Goal: Task Accomplishment & Management: Manage account settings

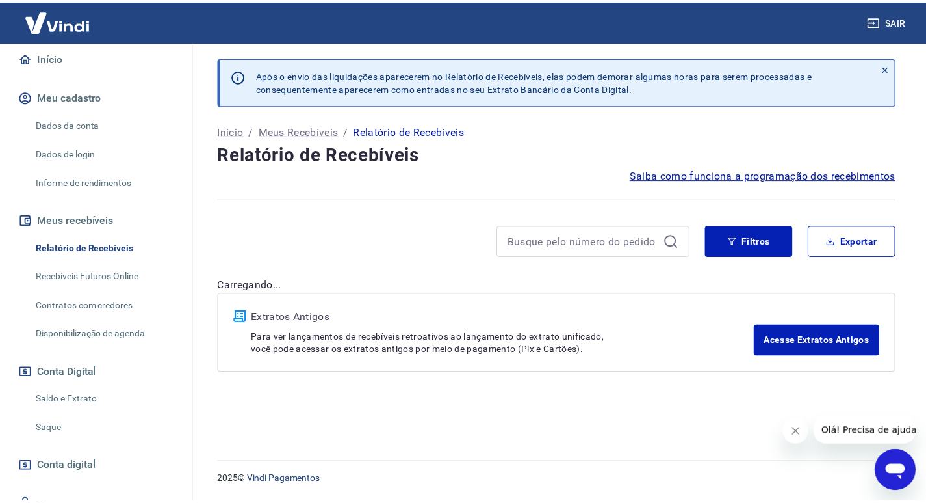
scroll to position [190, 0]
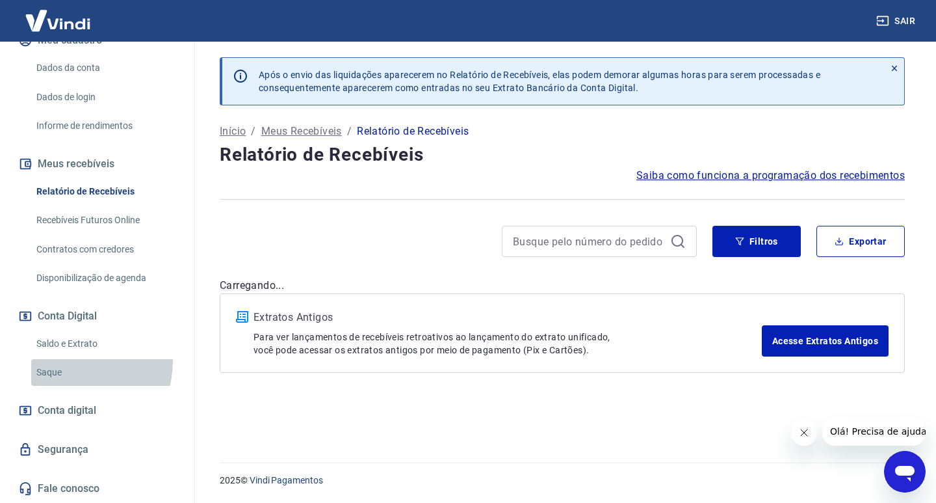
click at [78, 361] on link "Saque" at bounding box center [105, 372] width 148 height 27
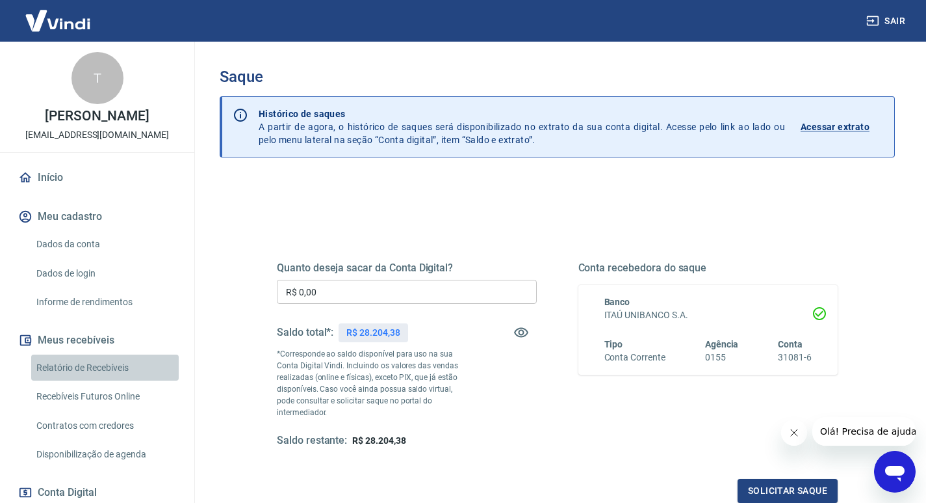
click at [116, 381] on link "Relatório de Recebíveis" at bounding box center [105, 367] width 148 height 27
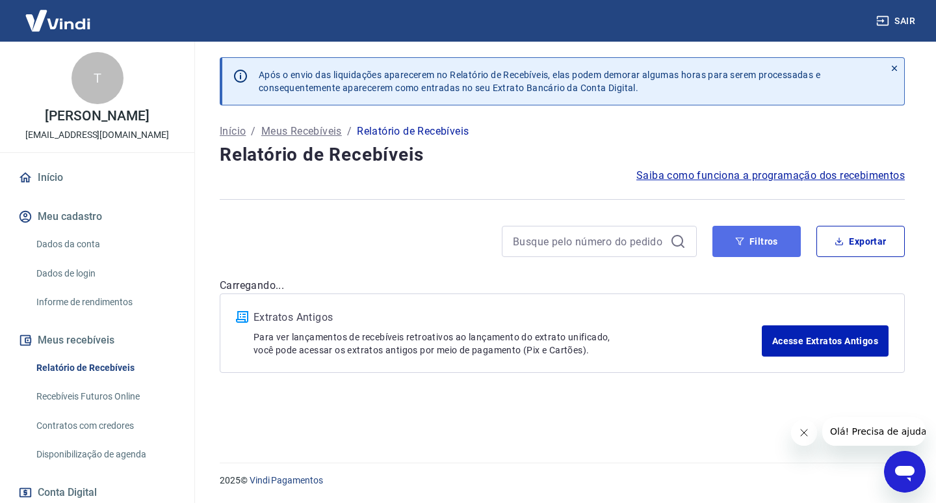
click at [776, 240] on button "Filtros" at bounding box center [757, 241] width 88 height 31
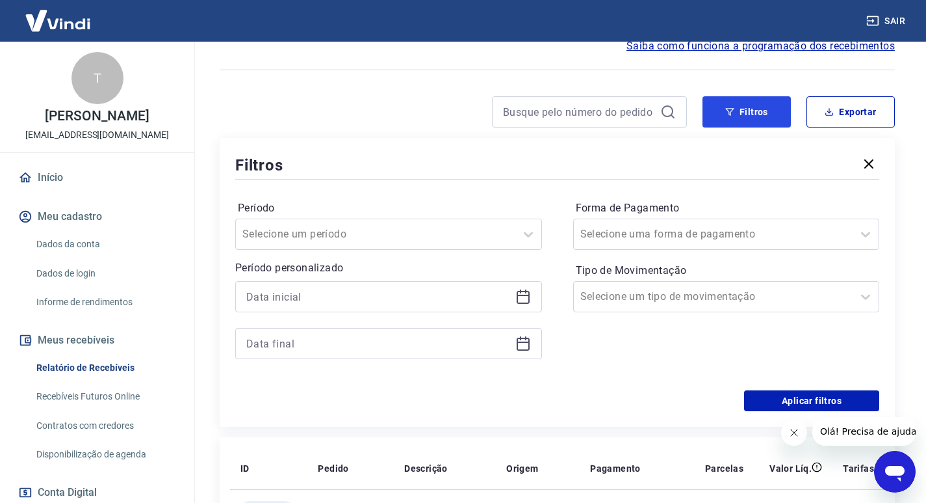
scroll to position [130, 0]
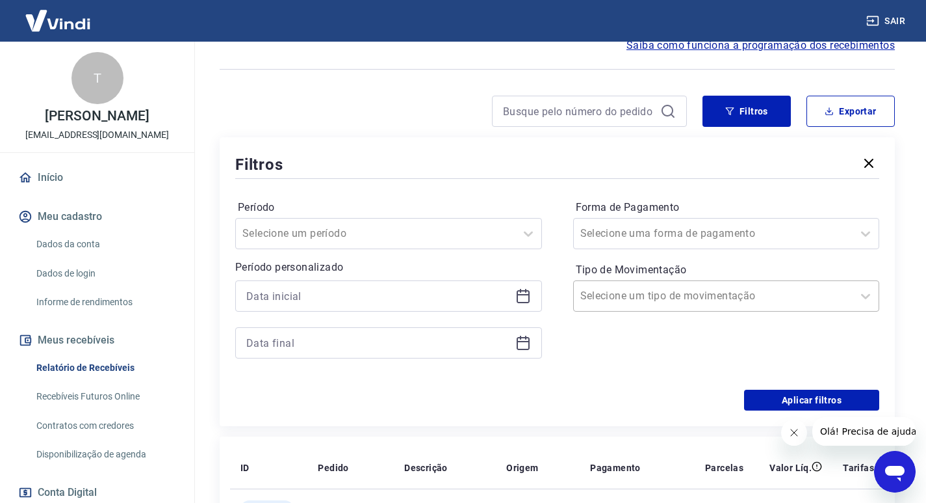
drag, startPoint x: 516, startPoint y: 290, endPoint x: 610, endPoint y: 282, distance: 94.0
click at [517, 290] on icon at bounding box center [524, 296] width 16 height 16
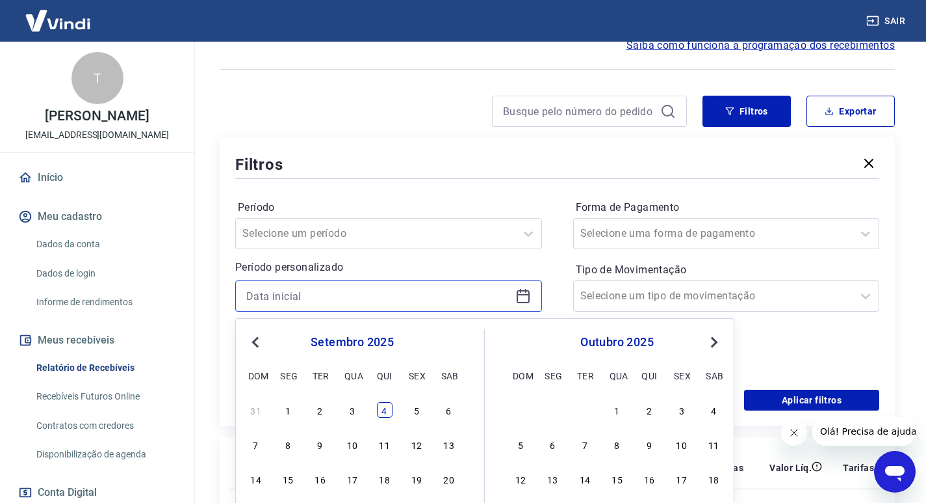
scroll to position [195, 0]
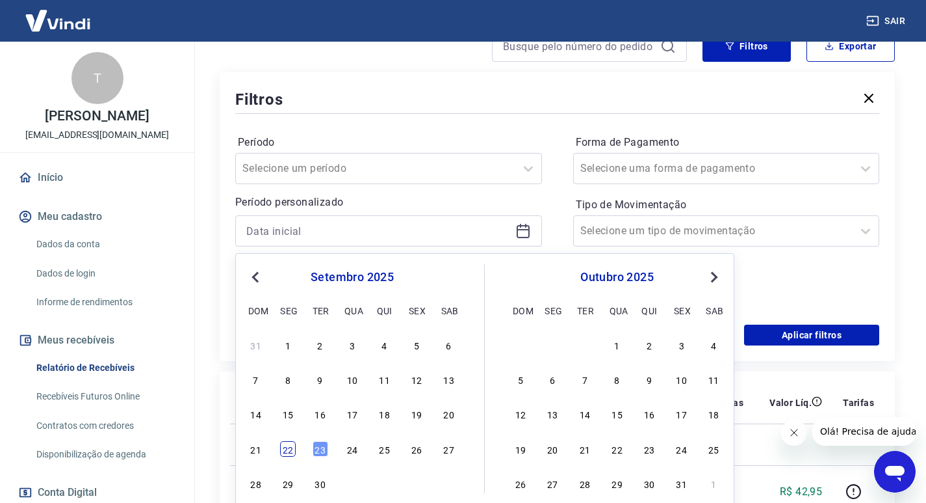
click at [288, 451] on div "22" at bounding box center [288, 449] width 16 height 16
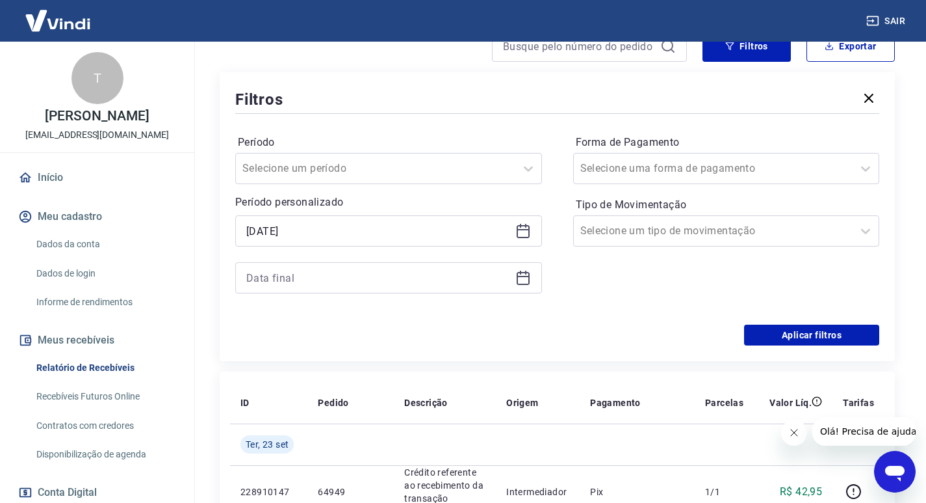
type input "22/09/2025"
click at [527, 280] on icon at bounding box center [524, 278] width 16 height 16
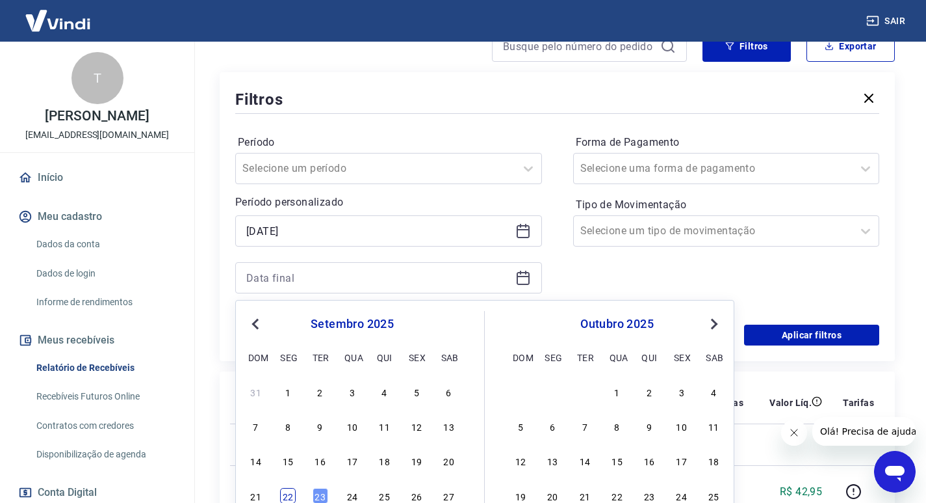
click at [289, 493] on div "22" at bounding box center [288, 496] width 16 height 16
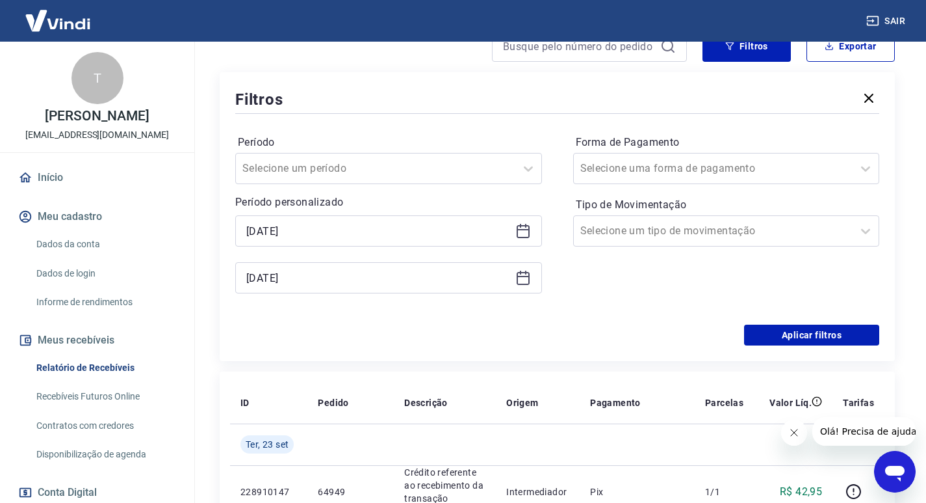
type input "22/09/2025"
click at [836, 249] on div "Forma de Pagamento Selecione uma forma de pagamento Tipo de Movimentação Seleci…" at bounding box center [726, 220] width 307 height 177
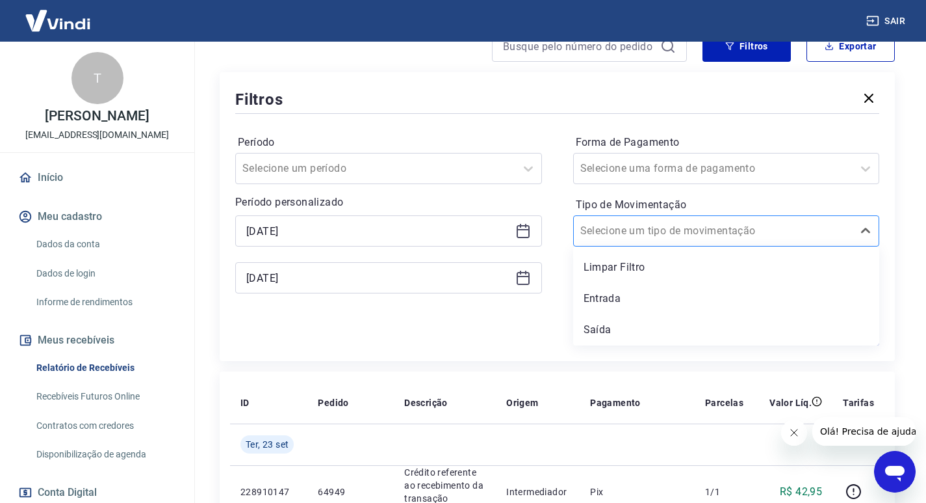
click at [823, 230] on div at bounding box center [714, 231] width 267 height 18
click at [656, 295] on div "Entrada" at bounding box center [726, 298] width 307 height 26
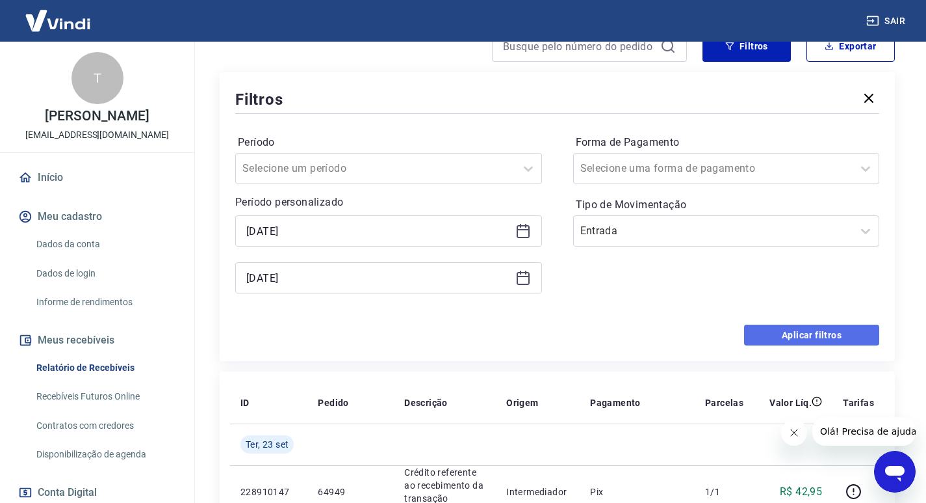
click at [848, 332] on button "Aplicar filtros" at bounding box center [811, 334] width 135 height 21
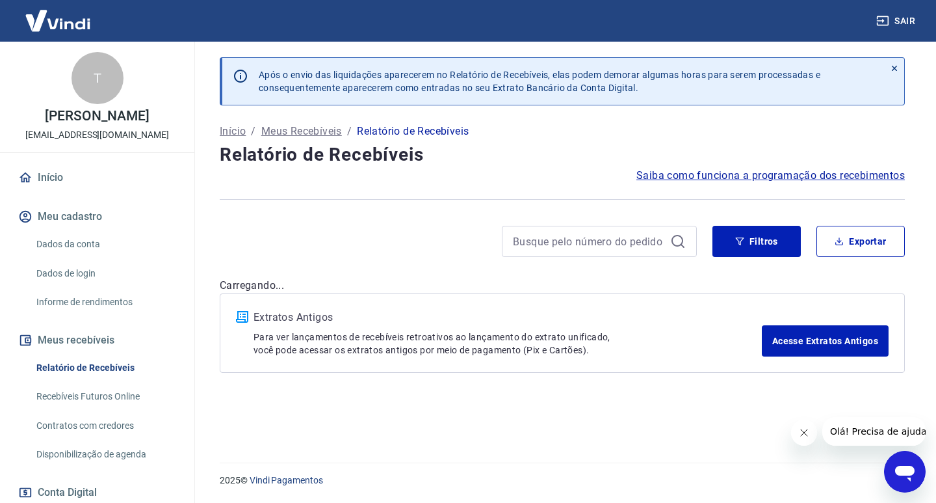
click at [813, 430] on button "Fechar mensagem da empresa" at bounding box center [804, 432] width 26 height 26
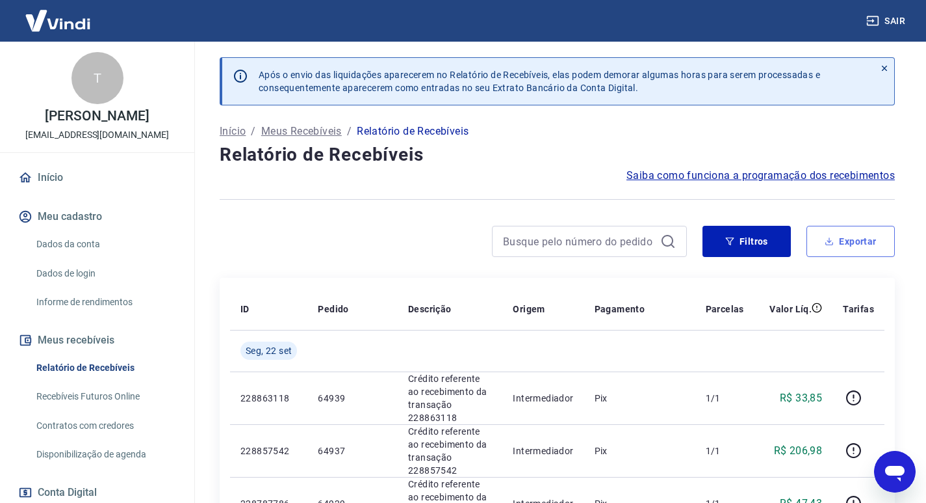
click at [853, 249] on button "Exportar" at bounding box center [851, 241] width 88 height 31
type input "22/09/2025"
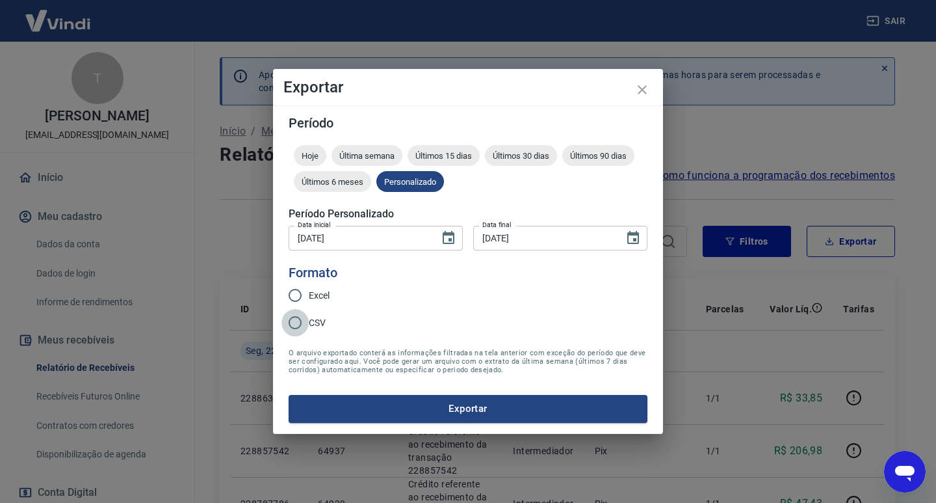
click at [286, 321] on input "CSV" at bounding box center [295, 322] width 27 height 27
radio input "true"
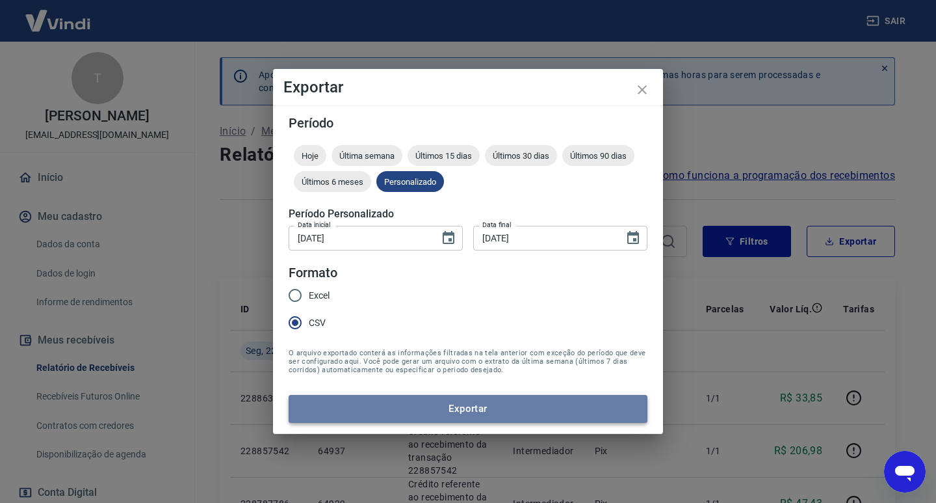
click at [408, 408] on button "Exportar" at bounding box center [468, 408] width 359 height 27
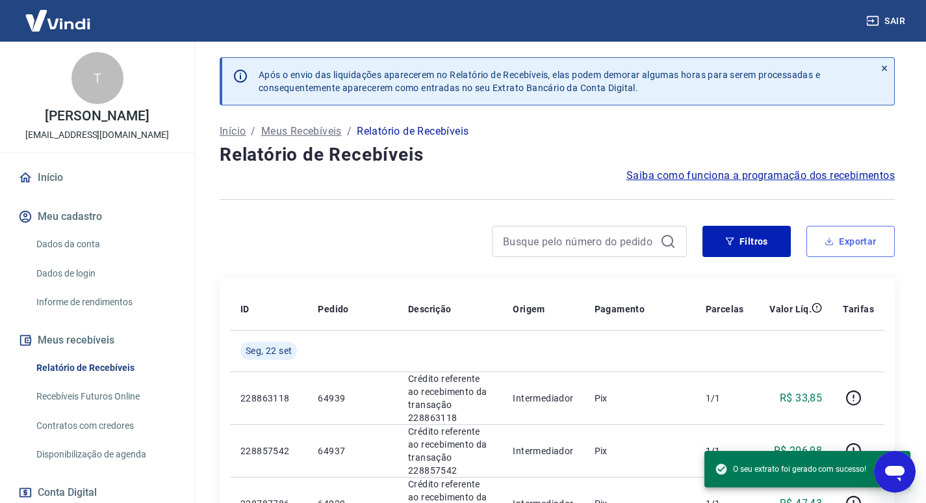
click at [862, 231] on button "Exportar" at bounding box center [851, 241] width 88 height 31
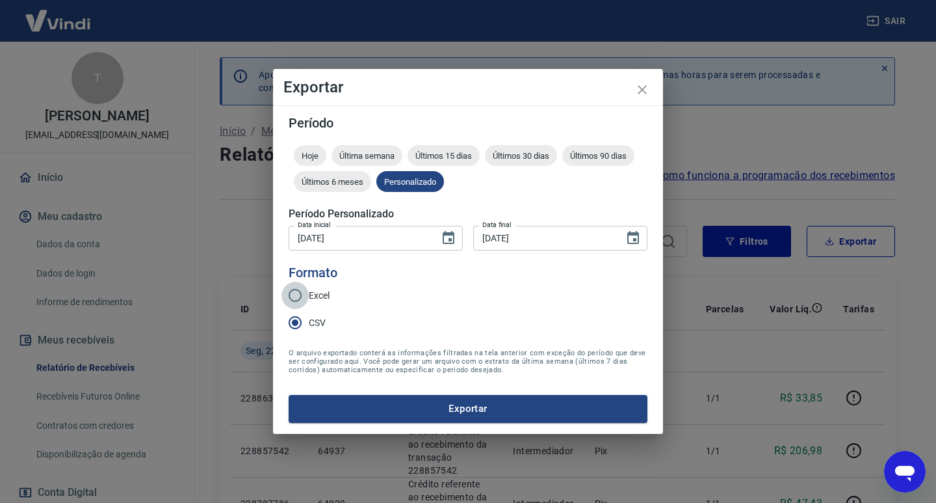
click at [283, 292] on input "Excel" at bounding box center [295, 295] width 27 height 27
radio input "true"
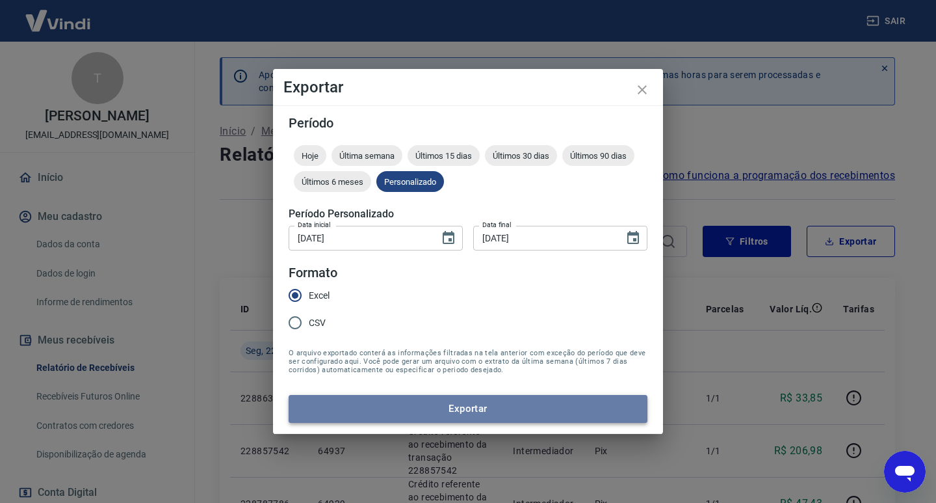
click at [446, 413] on button "Exportar" at bounding box center [468, 408] width 359 height 27
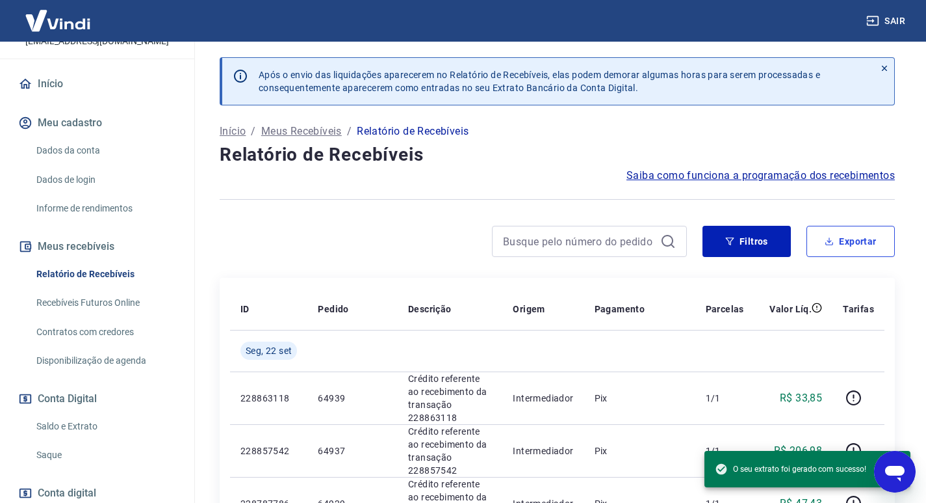
scroll to position [190, 0]
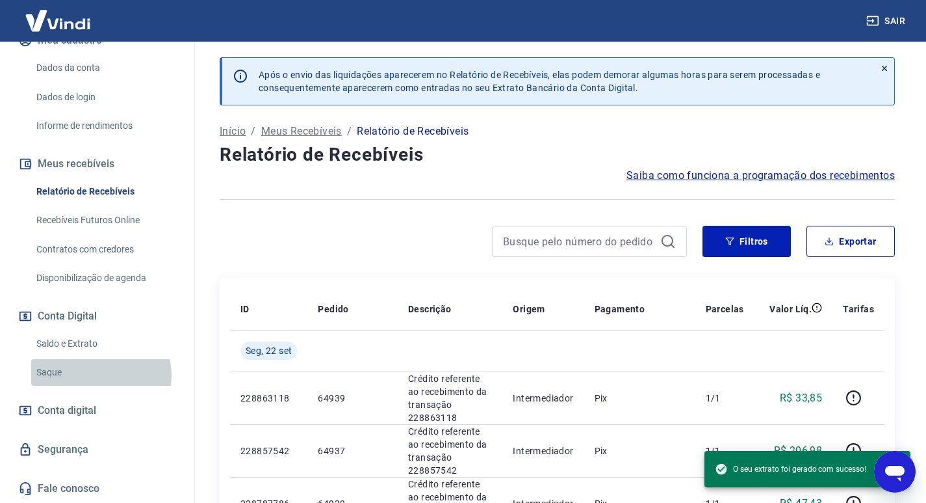
click at [95, 375] on link "Saque" at bounding box center [105, 372] width 148 height 27
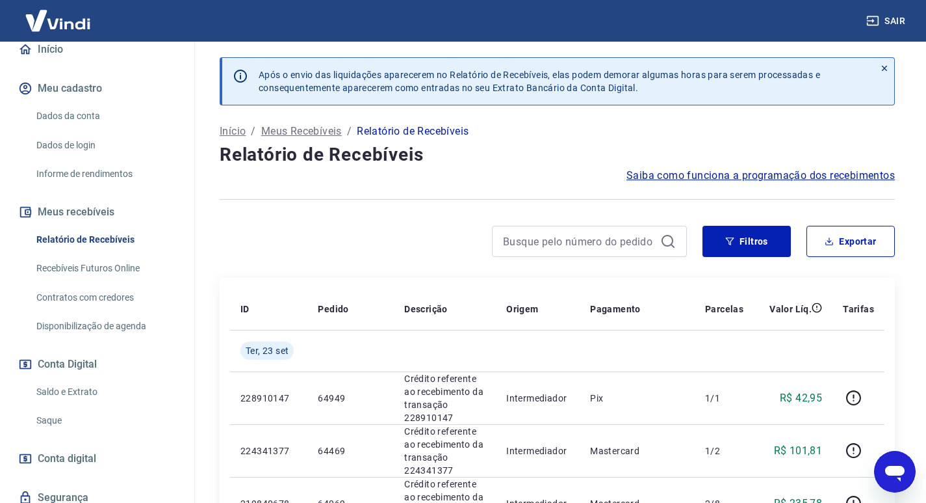
scroll to position [190, 0]
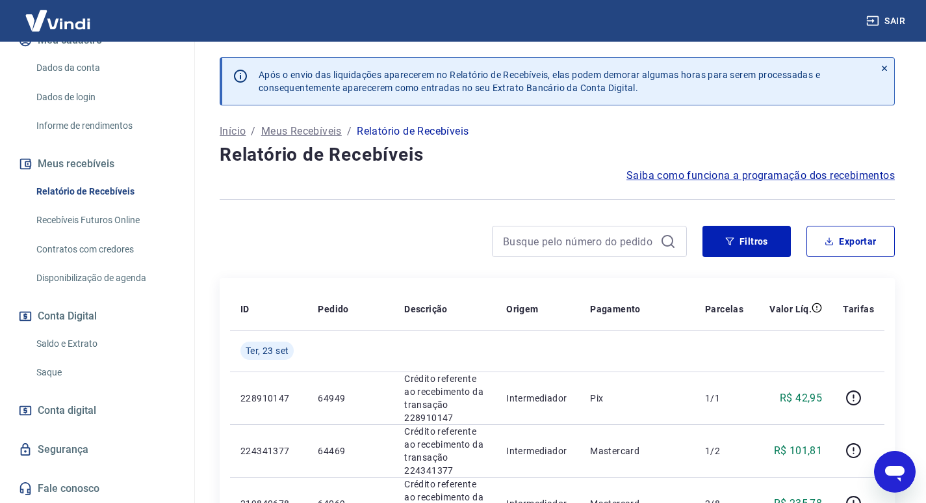
click at [112, 378] on link "Saque" at bounding box center [105, 372] width 148 height 27
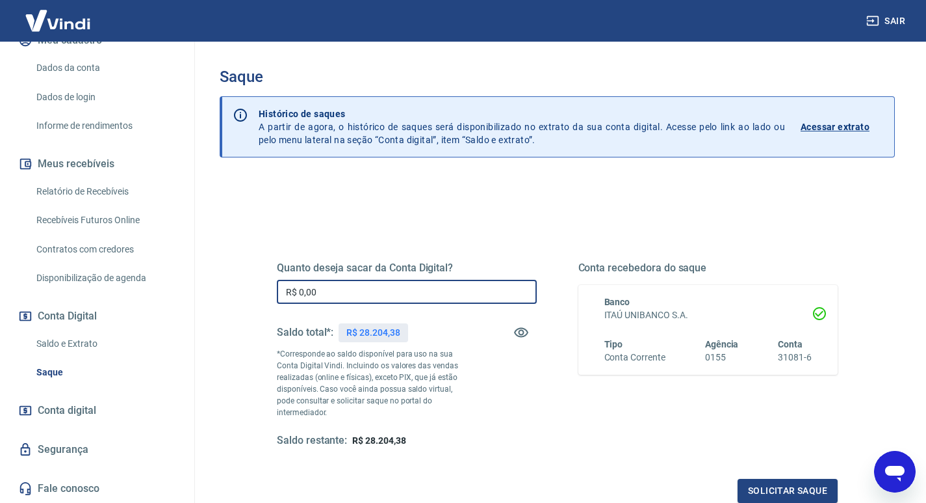
click at [343, 285] on input "R$ 0,00" at bounding box center [407, 292] width 260 height 24
type input "R$ 3.485,86"
click at [802, 479] on button "Solicitar saque" at bounding box center [788, 491] width 100 height 24
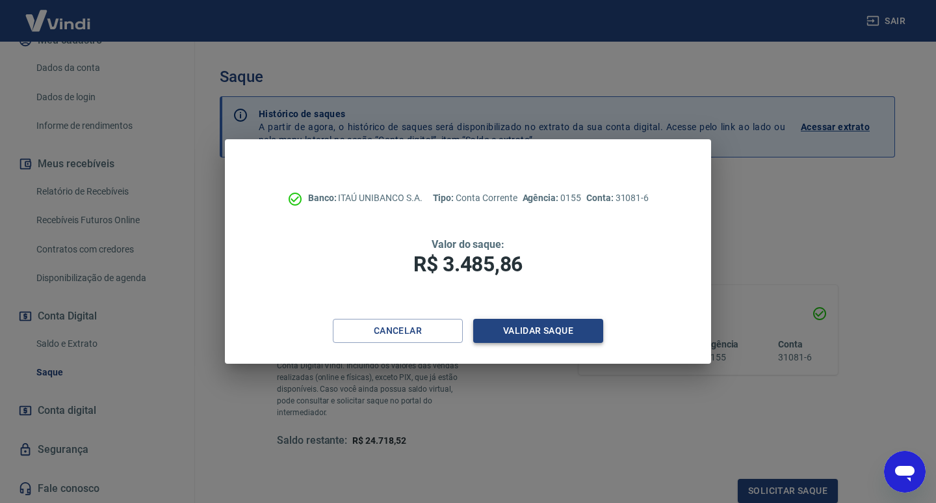
click at [581, 329] on button "Validar saque" at bounding box center [538, 331] width 130 height 24
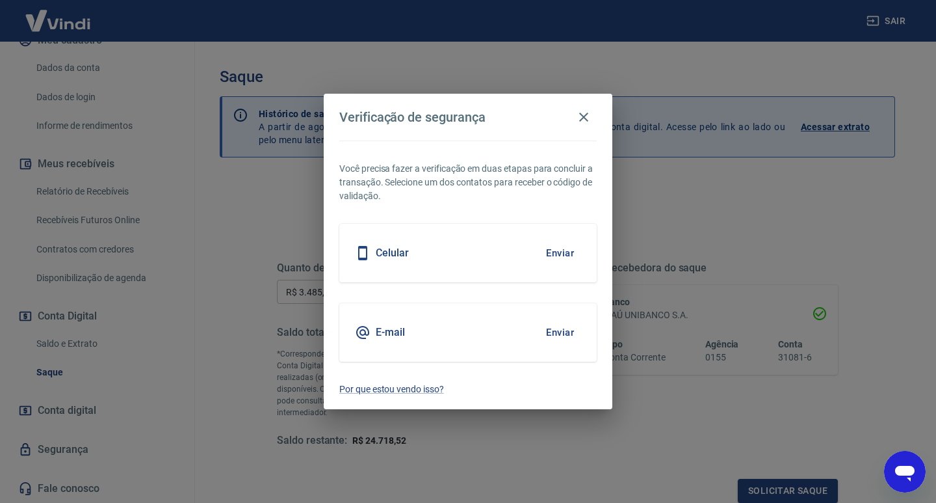
drag, startPoint x: 568, startPoint y: 316, endPoint x: 560, endPoint y: 321, distance: 8.5
click at [561, 320] on div "E-mail Enviar" at bounding box center [467, 332] width 257 height 59
click at [538, 353] on div "E-mail Enviar" at bounding box center [467, 332] width 257 height 59
click at [551, 332] on button "Enviar" at bounding box center [560, 332] width 42 height 27
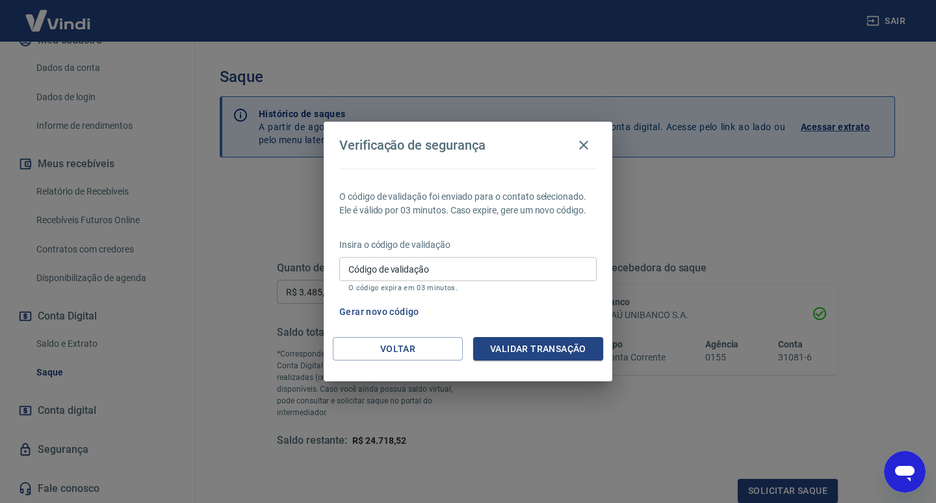
click at [431, 269] on input "Código de validação" at bounding box center [467, 269] width 257 height 24
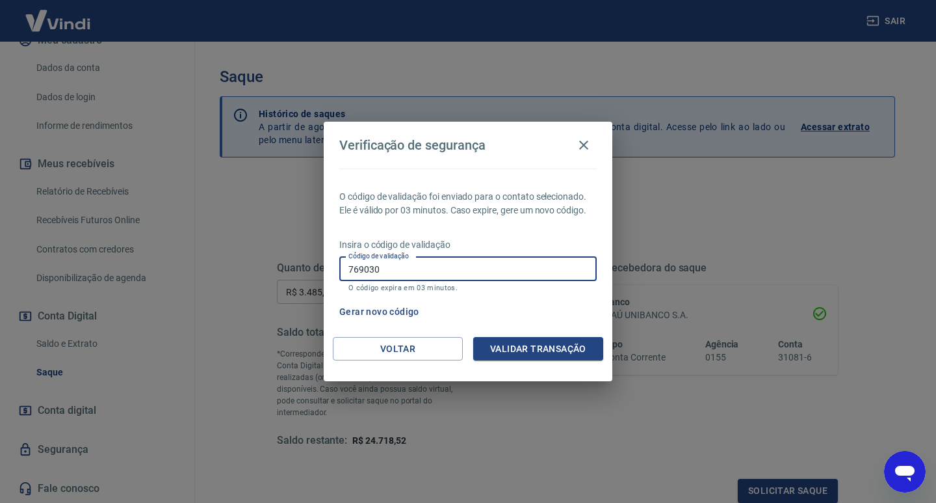
type input "769030"
click at [576, 356] on button "Validar transação" at bounding box center [538, 349] width 130 height 24
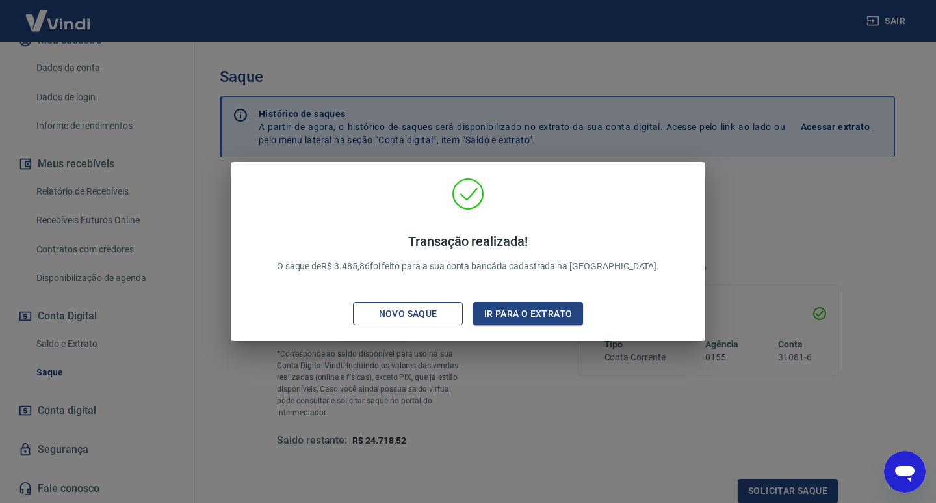
click at [388, 319] on div "Novo saque" at bounding box center [408, 314] width 90 height 16
